Goal: Information Seeking & Learning: Learn about a topic

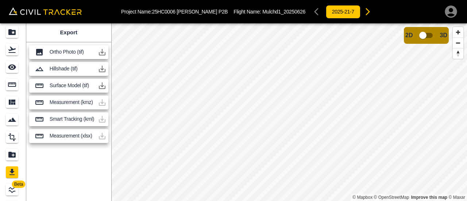
click at [88, 85] on p "Surface Model (tif)" at bounding box center [72, 86] width 45 height 6
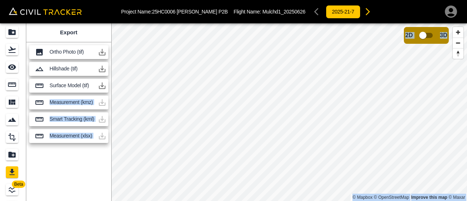
drag, startPoint x: 88, startPoint y: 85, endPoint x: 24, endPoint y: 78, distance: 64.6
click at [24, 78] on body "Project Name: 25HC0006 [PERSON_NAME] P2B Flight Name: Mulchd1_20250626 2025-21-…" at bounding box center [233, 100] width 467 height 201
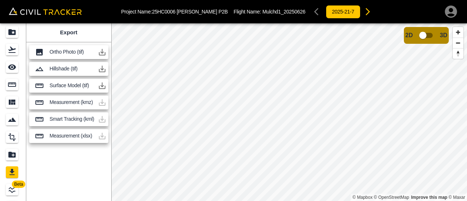
click at [59, 86] on p "Surface Model (tif)" at bounding box center [72, 86] width 45 height 6
click at [427, 35] on input "checkbox" at bounding box center [423, 35] width 42 height 14
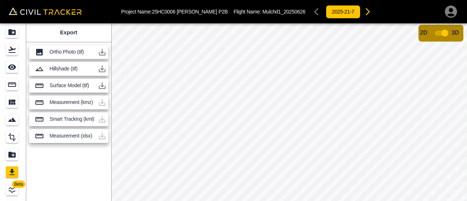
click at [436, 34] on input "checkbox" at bounding box center [445, 33] width 42 height 14
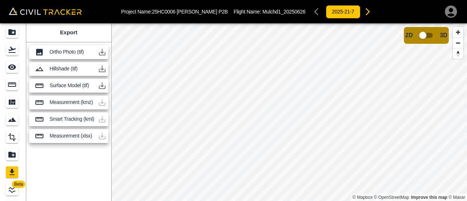
click at [69, 84] on p "Surface Model (tif)" at bounding box center [72, 86] width 45 height 6
click at [427, 37] on input "checkbox" at bounding box center [423, 35] width 42 height 14
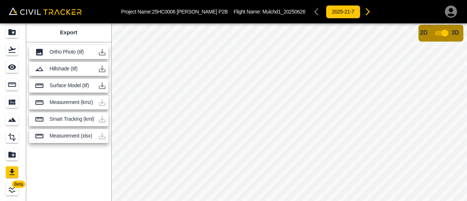
click at [435, 33] on input "checkbox" at bounding box center [445, 33] width 42 height 14
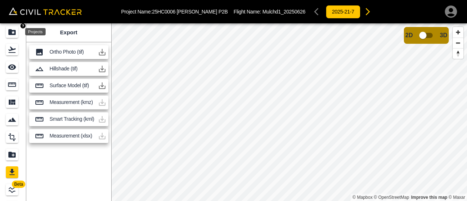
click at [10, 34] on icon "Projects" at bounding box center [11, 32] width 7 height 6
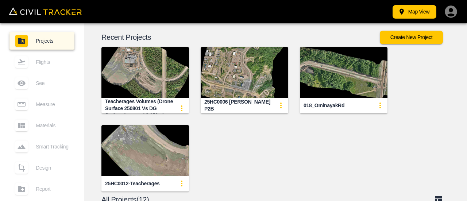
click at [247, 74] on img "button" at bounding box center [245, 72] width 88 height 51
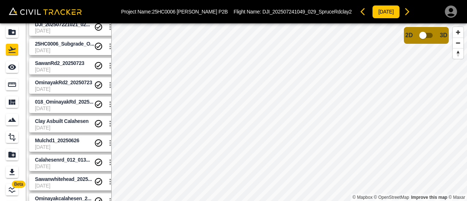
scroll to position [111, 0]
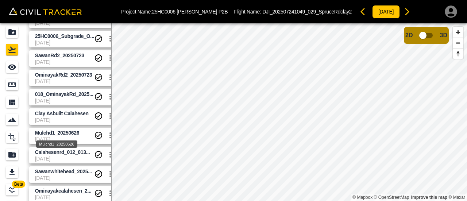
click at [75, 132] on span "Mulchd1_20250626" at bounding box center [57, 133] width 45 height 6
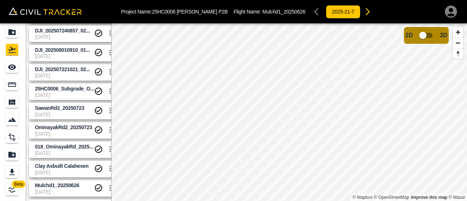
scroll to position [73, 0]
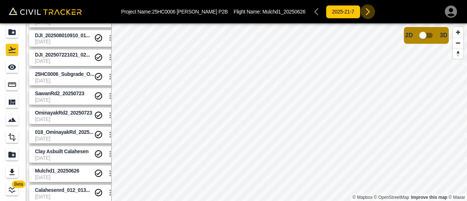
click at [364, 10] on icon "button" at bounding box center [368, 11] width 9 height 9
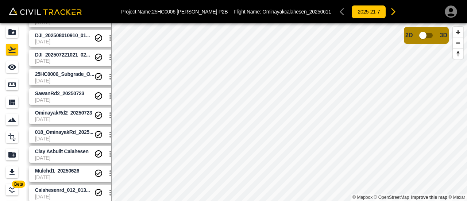
click at [392, 10] on icon "button" at bounding box center [394, 11] width 4 height 7
click at [392, 13] on icon "button" at bounding box center [394, 11] width 4 height 7
click at [392, 14] on icon "button" at bounding box center [394, 11] width 4 height 7
click at [66, 87] on div "SawanRd2_20250723 [DATE]" at bounding box center [71, 94] width 90 height 19
click at [66, 93] on span "SawanRd2_20250723" at bounding box center [59, 94] width 49 height 6
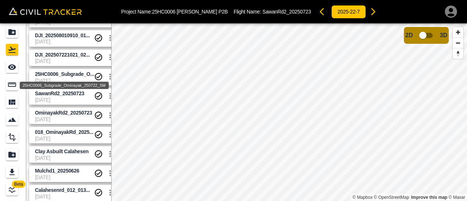
click at [58, 75] on span "25HC0006_Subgrade_O..." at bounding box center [64, 74] width 59 height 6
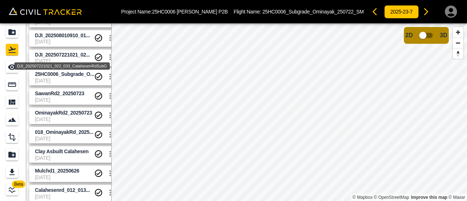
click at [66, 57] on span "DJI_202507221021_02..." at bounding box center [62, 55] width 55 height 6
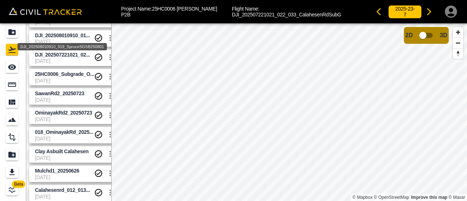
click at [71, 37] on span "DJI_202508010910_01..." at bounding box center [62, 35] width 55 height 6
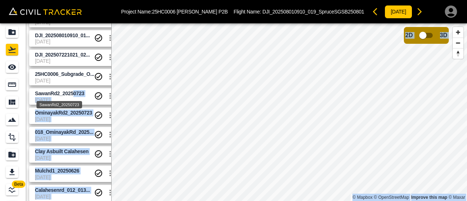
drag, startPoint x: 72, startPoint y: 49, endPoint x: 72, endPoint y: 94, distance: 44.5
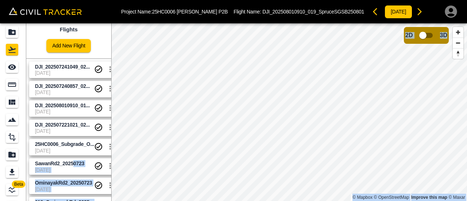
scroll to position [0, 0]
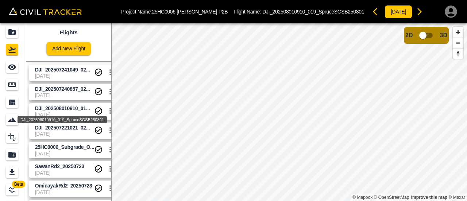
click at [67, 115] on div "DJI_202508010910_019_SpruceSGSB250801" at bounding box center [62, 117] width 91 height 13
click at [72, 92] on span "DJI_202507240857_02..." at bounding box center [64, 89] width 59 height 7
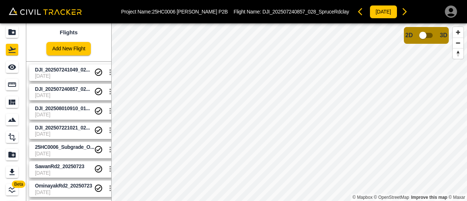
click at [75, 73] on span "DJI_202507241049_02..." at bounding box center [64, 69] width 59 height 7
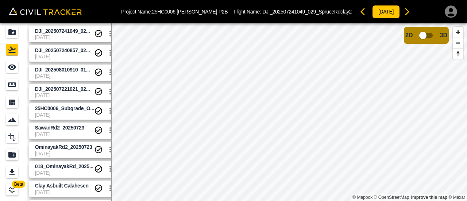
scroll to position [111, 0]
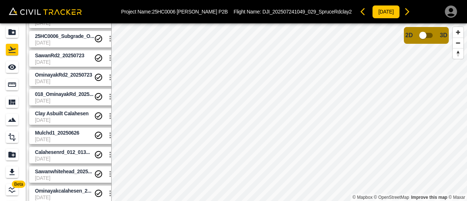
click at [62, 161] on span "[DATE]" at bounding box center [64, 159] width 59 height 6
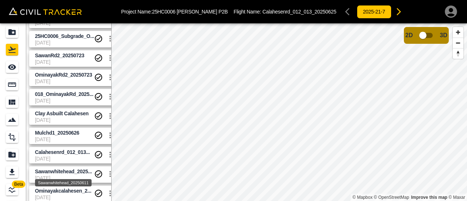
click at [63, 174] on div "Sawanwhitehead_20250611" at bounding box center [63, 180] width 58 height 13
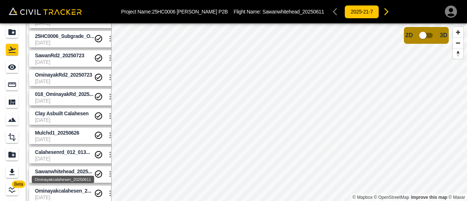
click at [68, 192] on span "Ominayakcalahesen_2..." at bounding box center [63, 191] width 57 height 6
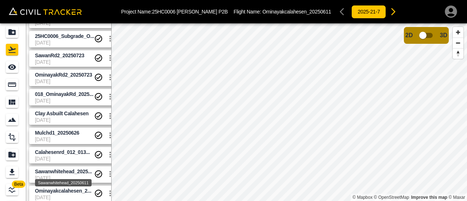
click at [67, 173] on span "Sawanwhitehead_2025..." at bounding box center [63, 172] width 57 height 6
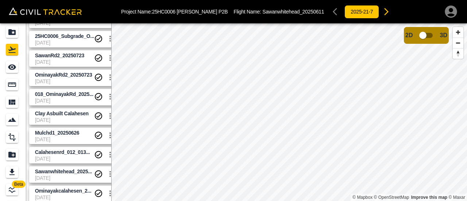
click at [54, 58] on span "SawanRd2_20250723" at bounding box center [64, 55] width 59 height 7
click at [61, 45] on span "[DATE]" at bounding box center [64, 43] width 59 height 6
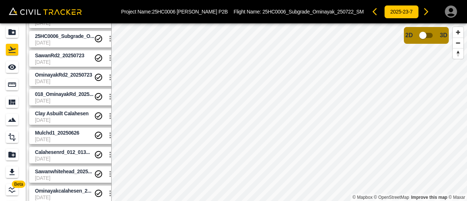
click at [65, 60] on span "[DATE]" at bounding box center [64, 62] width 59 height 6
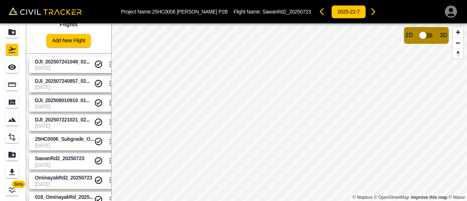
scroll to position [1, 0]
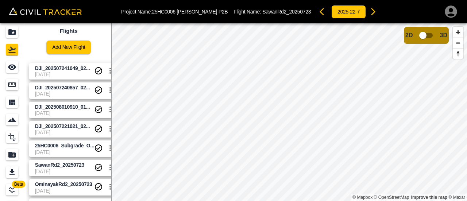
click at [64, 94] on span "[DATE]" at bounding box center [64, 94] width 59 height 6
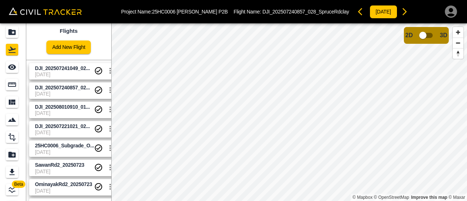
click at [65, 113] on span "[DATE]" at bounding box center [64, 113] width 59 height 6
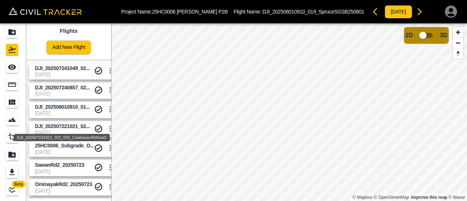
click at [65, 134] on div "DJI_202507221021_022_033_CalahesenRdSubG" at bounding box center [62, 137] width 96 height 7
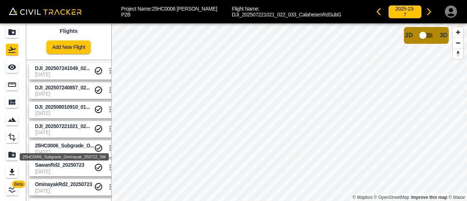
click at [67, 148] on span "25HC0006_Subgrade_O..." at bounding box center [64, 146] width 59 height 6
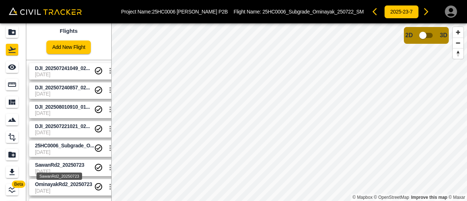
click at [70, 165] on span "SawanRd2_20250723" at bounding box center [59, 165] width 49 height 6
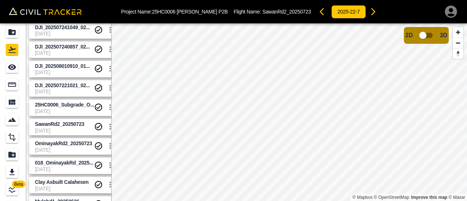
scroll to position [74, 0]
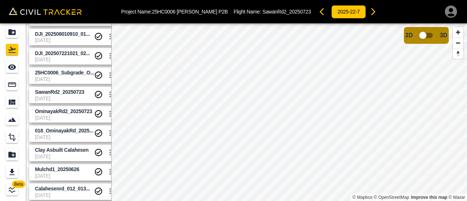
click at [60, 145] on link "Clay Asbuilt Calahesen [DATE]" at bounding box center [72, 153] width 87 height 16
click at [65, 173] on div "Mulchd1_20250626" at bounding box center [56, 178] width 43 height 13
click at [74, 175] on span "[DATE]" at bounding box center [64, 176] width 59 height 6
click at [75, 159] on span "[DATE]" at bounding box center [64, 157] width 59 height 6
click at [69, 181] on div "Calahesenrd_012_013... [DATE]" at bounding box center [71, 190] width 90 height 19
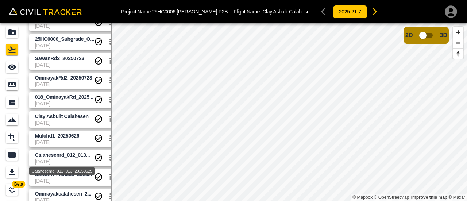
scroll to position [111, 0]
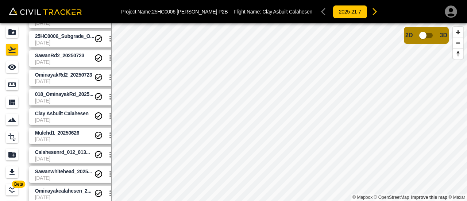
click at [72, 175] on span "[DATE]" at bounding box center [64, 178] width 59 height 6
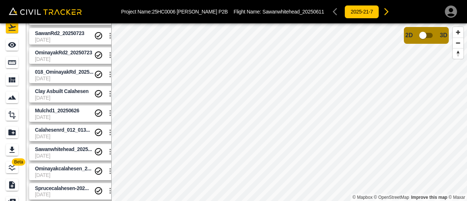
scroll to position [23, 0]
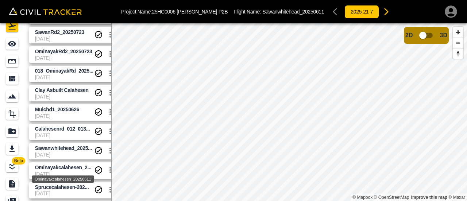
click at [64, 168] on span "Ominayakcalahesen_2..." at bounding box center [63, 168] width 57 height 6
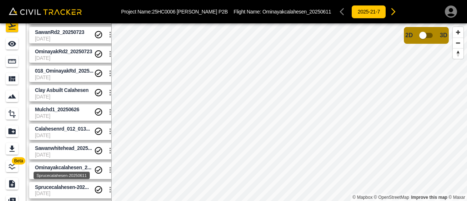
click at [65, 185] on span "Sprucecalahesen-202..." at bounding box center [62, 187] width 54 height 6
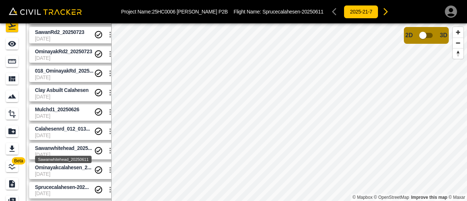
click at [60, 147] on span "Sawanwhitehead_2025..." at bounding box center [63, 148] width 57 height 6
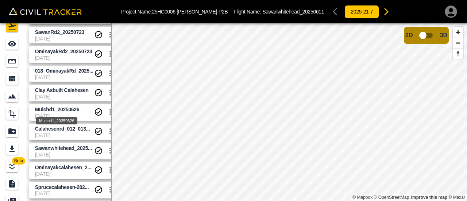
click at [60, 110] on span "Mulchd1_20250626" at bounding box center [57, 110] width 45 height 6
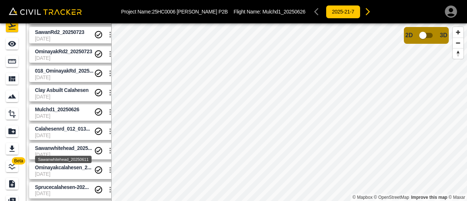
click at [55, 149] on span "Sawanwhitehead_2025..." at bounding box center [63, 148] width 57 height 6
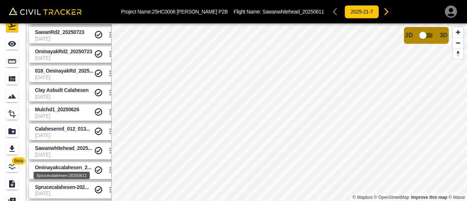
click at [51, 187] on span "Sprucecalahesen-202..." at bounding box center [62, 187] width 54 height 6
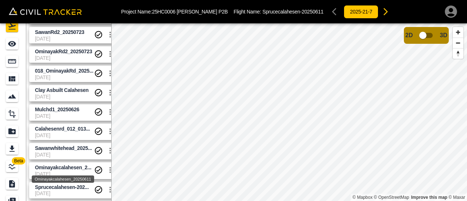
click at [61, 166] on span "Ominayakcalahesen_2..." at bounding box center [63, 168] width 57 height 6
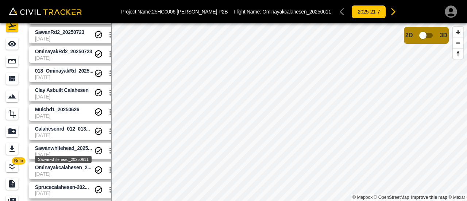
click at [63, 147] on span "Sawanwhitehead_2025..." at bounding box center [63, 148] width 57 height 6
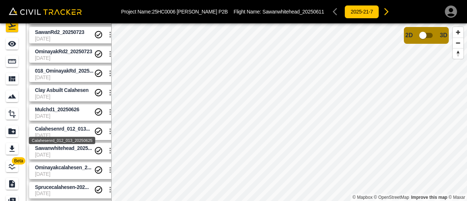
click at [66, 128] on span "Calahesenrd_012_013..." at bounding box center [62, 129] width 55 height 6
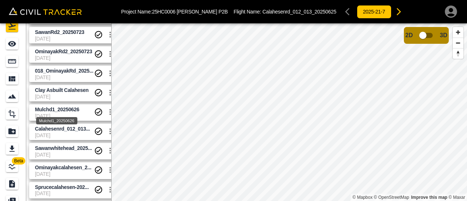
click at [66, 107] on span "Mulchd1_20250626" at bounding box center [57, 110] width 45 height 6
